Goal: Contribute content: Contribute content

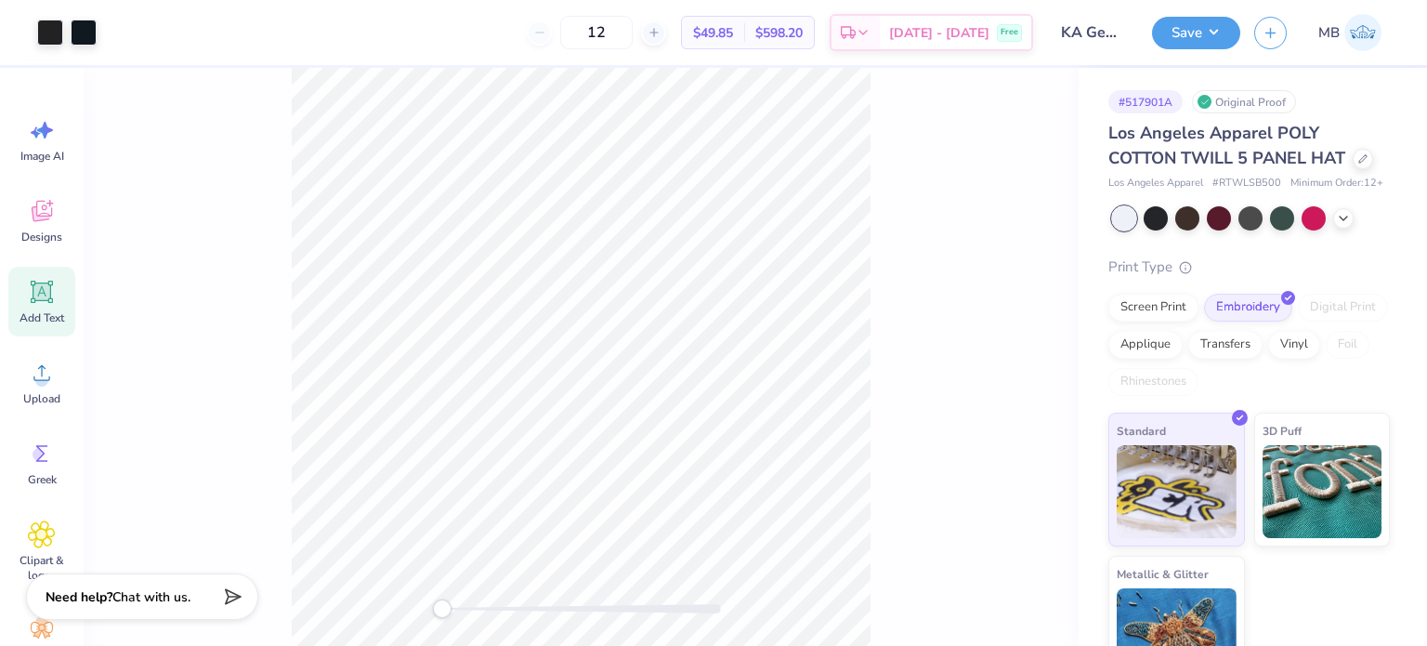
drag, startPoint x: 25, startPoint y: 301, endPoint x: 59, endPoint y: 285, distance: 37.8
click at [25, 300] on div "Add Text" at bounding box center [41, 302] width 67 height 70
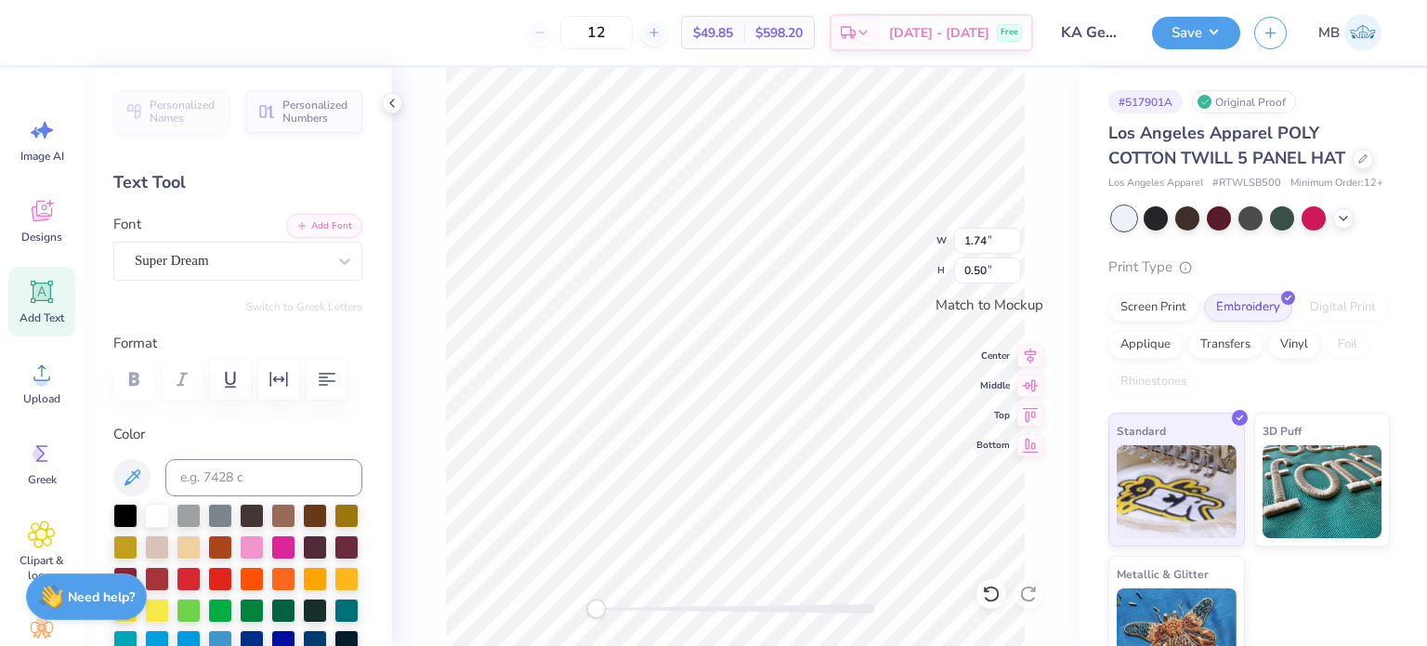
scroll to position [15, 2]
type textarea "®"
click at [189, 248] on div at bounding box center [230, 260] width 191 height 25
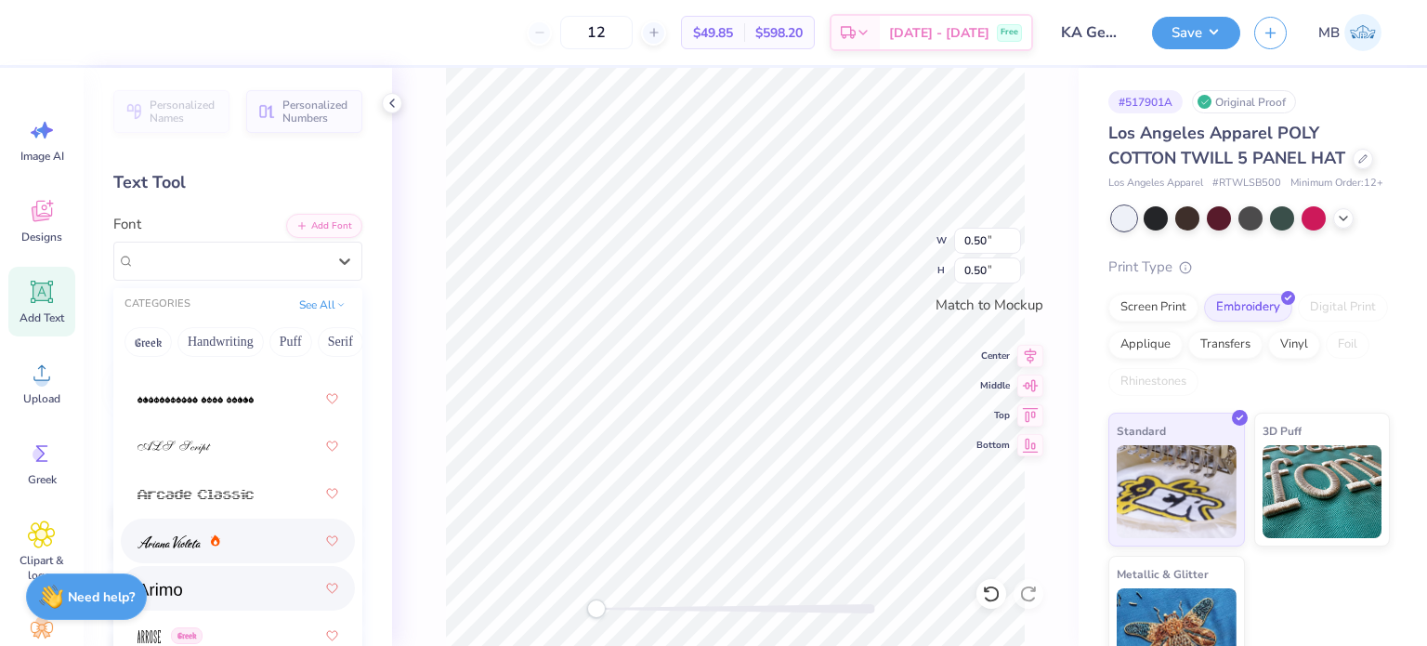
scroll to position [743, 0]
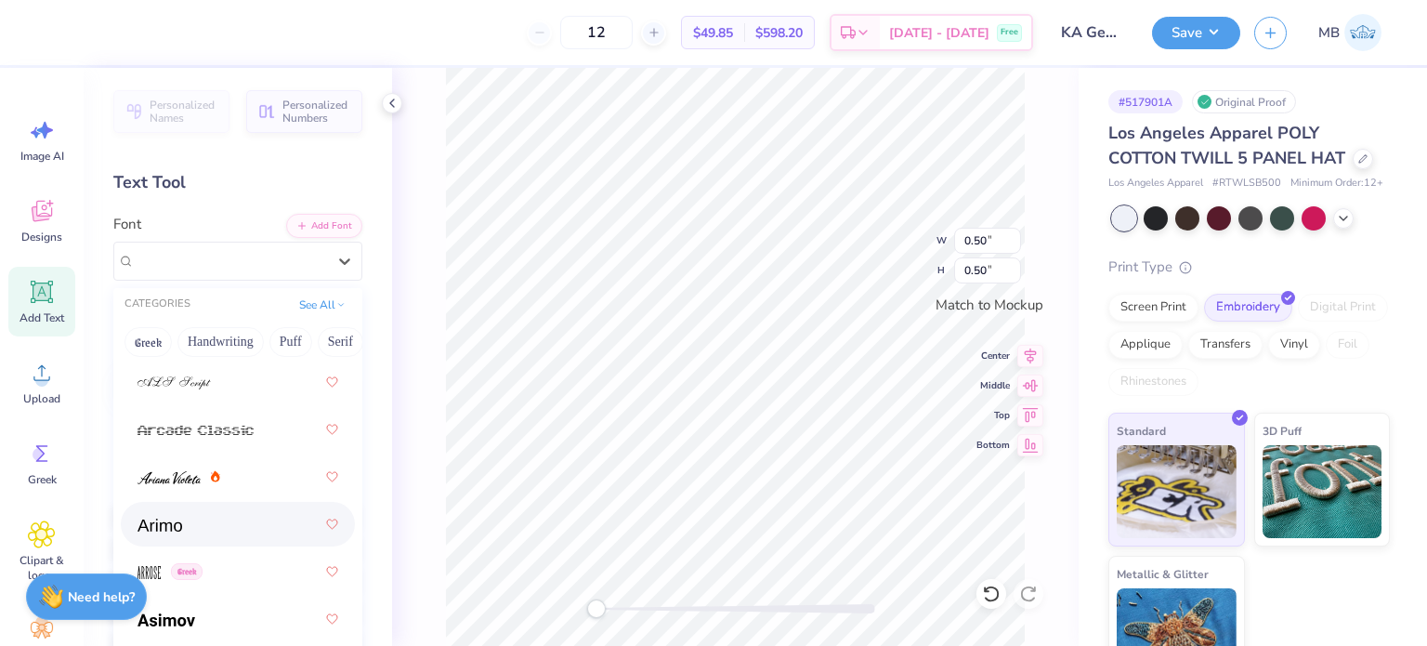
click at [158, 533] on span at bounding box center [160, 525] width 45 height 20
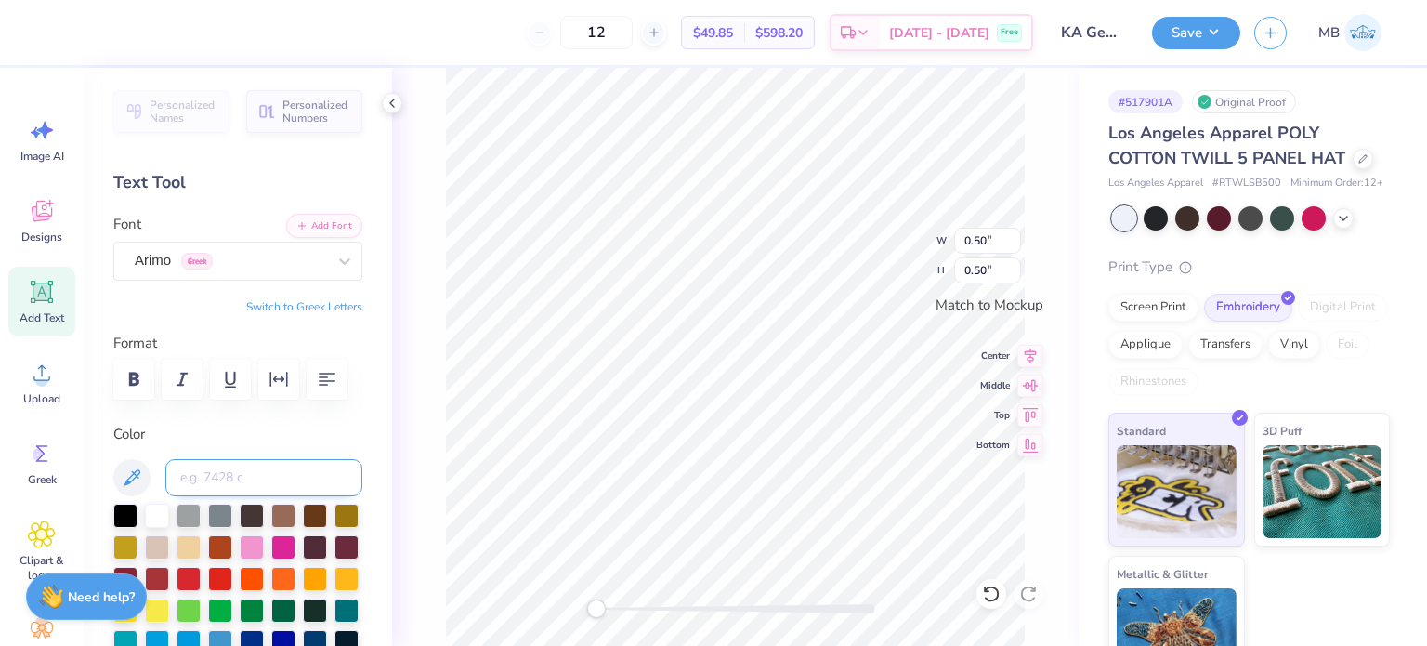
click at [224, 467] on input at bounding box center [263, 477] width 197 height 37
type input "Neutral Black"
drag, startPoint x: 608, startPoint y: 609, endPoint x: 628, endPoint y: 608, distance: 20.5
click at [628, 608] on div "Accessibility label" at bounding box center [628, 608] width 19 height 19
type input "0.07"
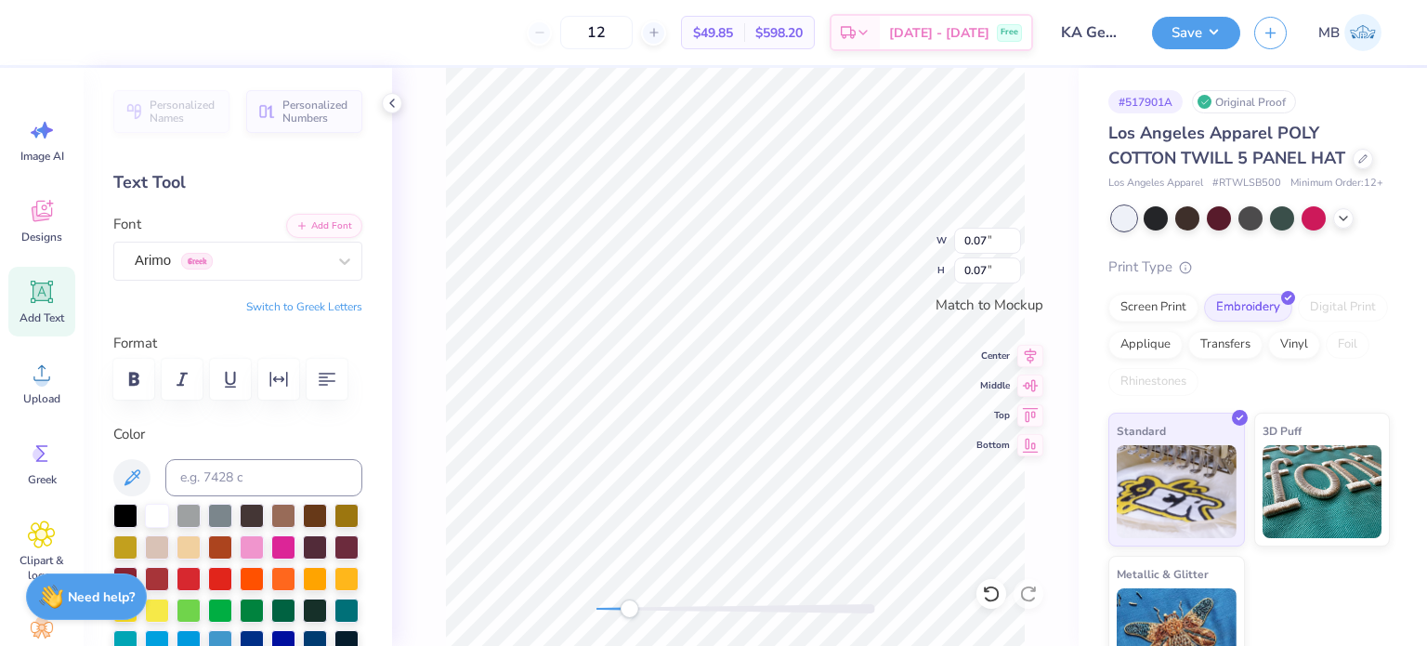
type input "0.07"
type input "0.09"
type input "3.57"
type input "1.94"
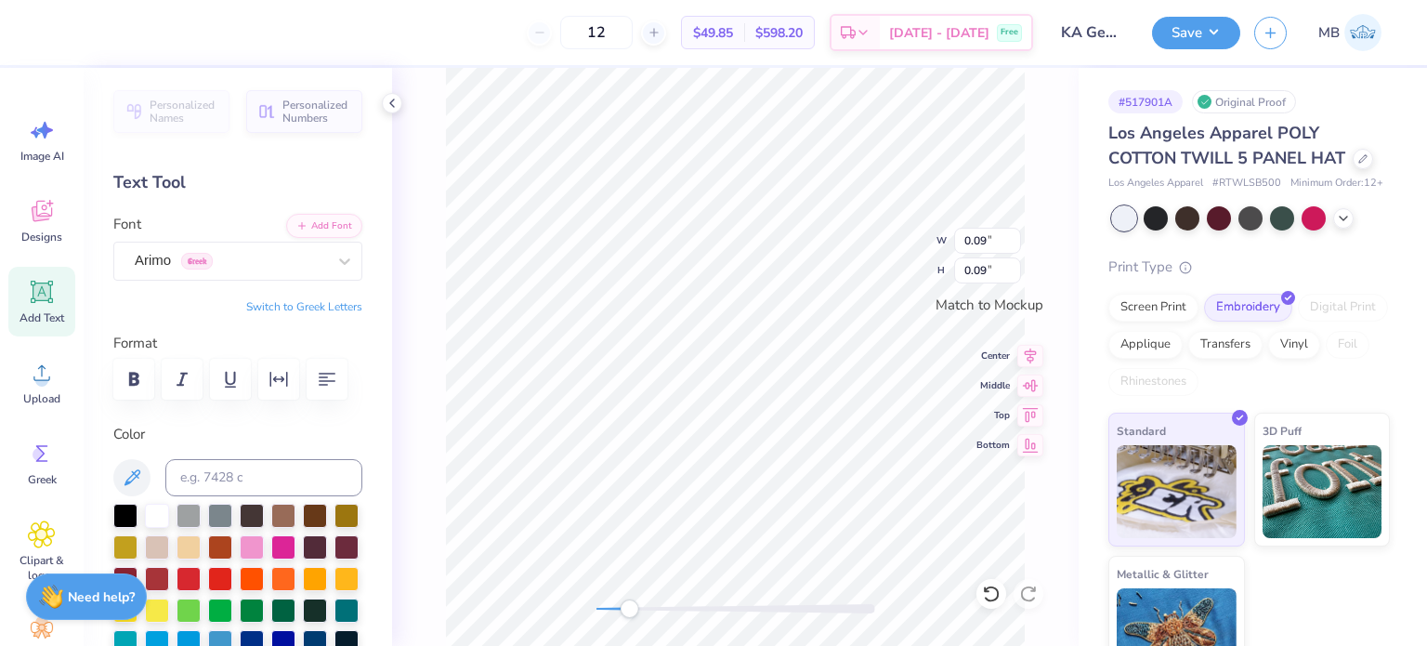
scroll to position [15, 2]
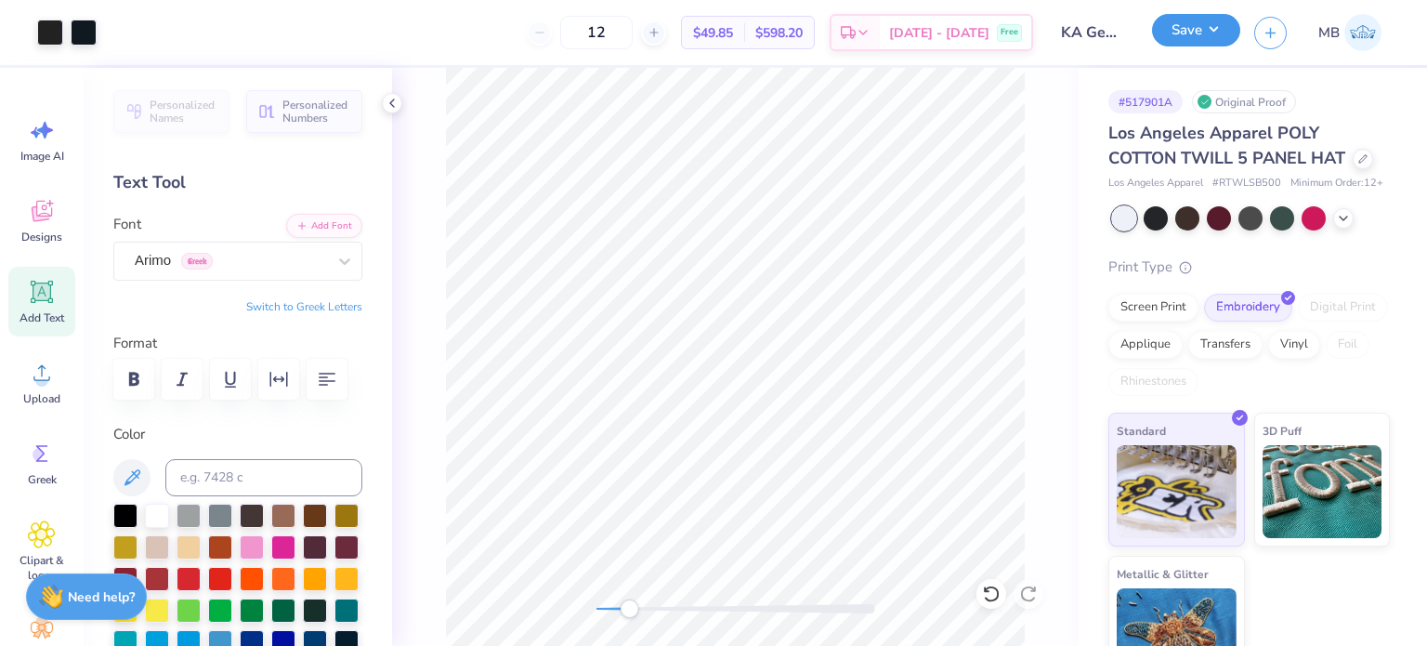
click at [1190, 20] on button "Save" at bounding box center [1196, 30] width 88 height 33
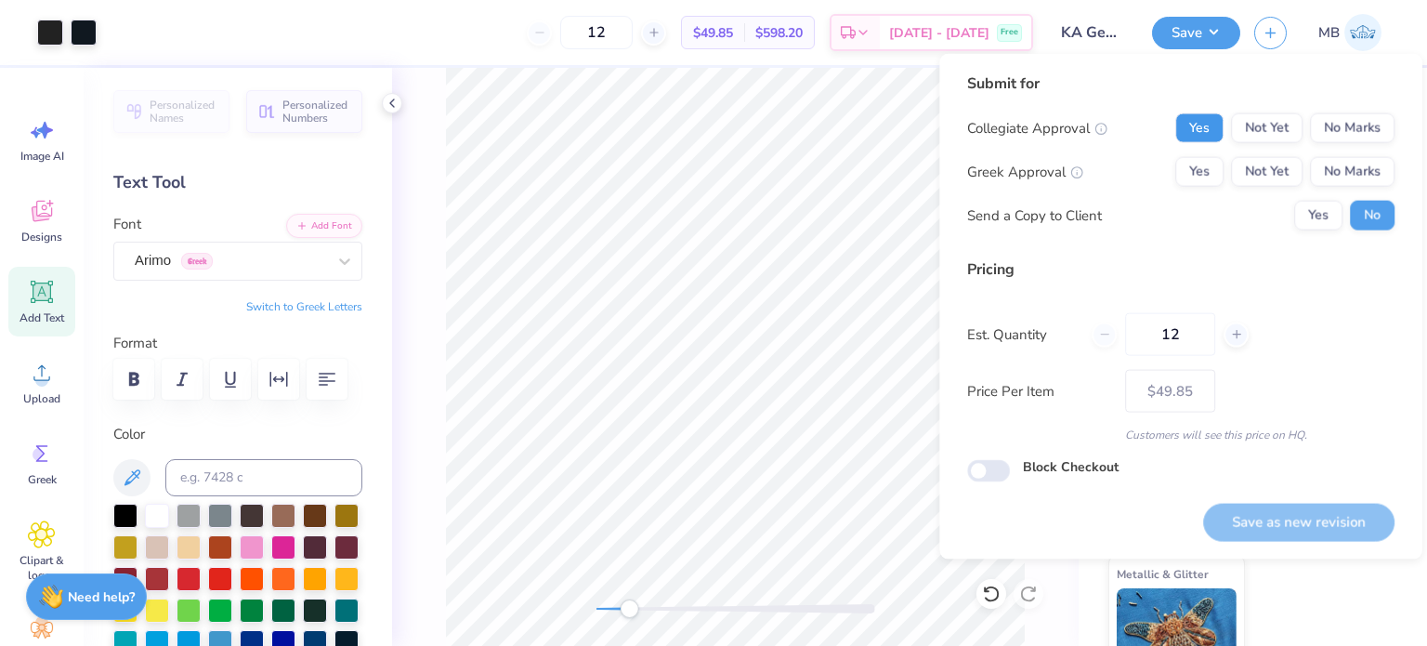
click at [1222, 137] on button "Yes" at bounding box center [1200, 128] width 48 height 30
click at [1216, 166] on button "Yes" at bounding box center [1200, 172] width 48 height 30
click at [1260, 520] on button "Save as new revision" at bounding box center [1299, 522] width 191 height 38
type input "$49.85"
